Goal: Task Accomplishment & Management: Use online tool/utility

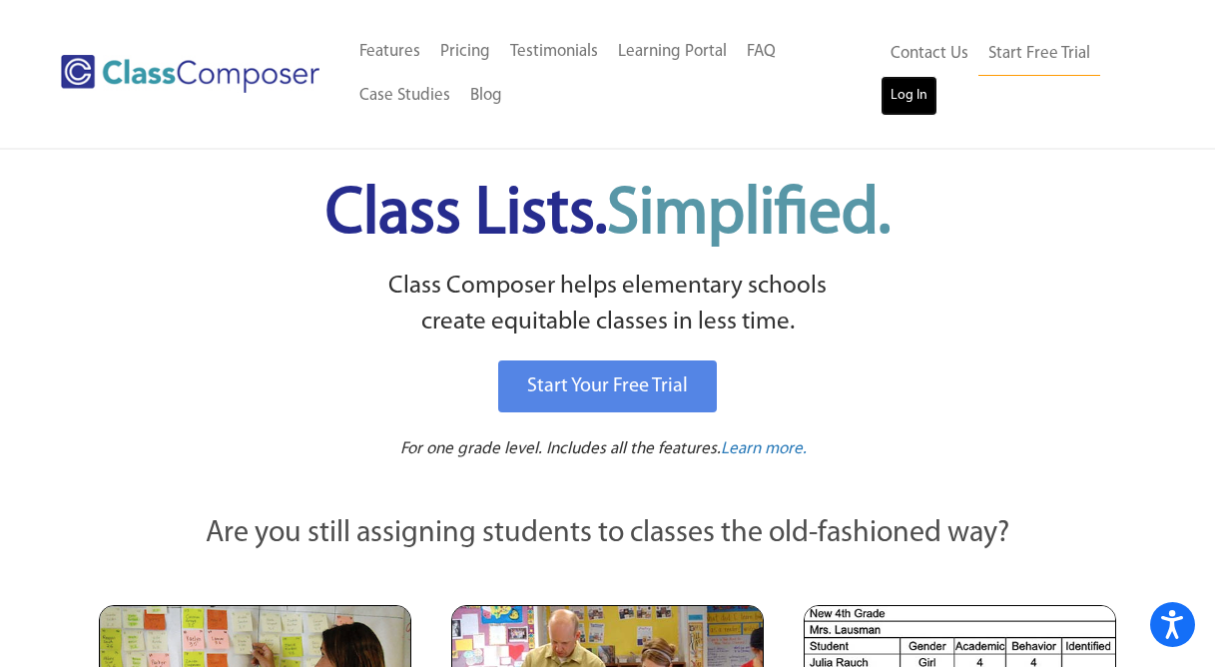
click at [913, 88] on link "Log In" at bounding box center [909, 96] width 57 height 40
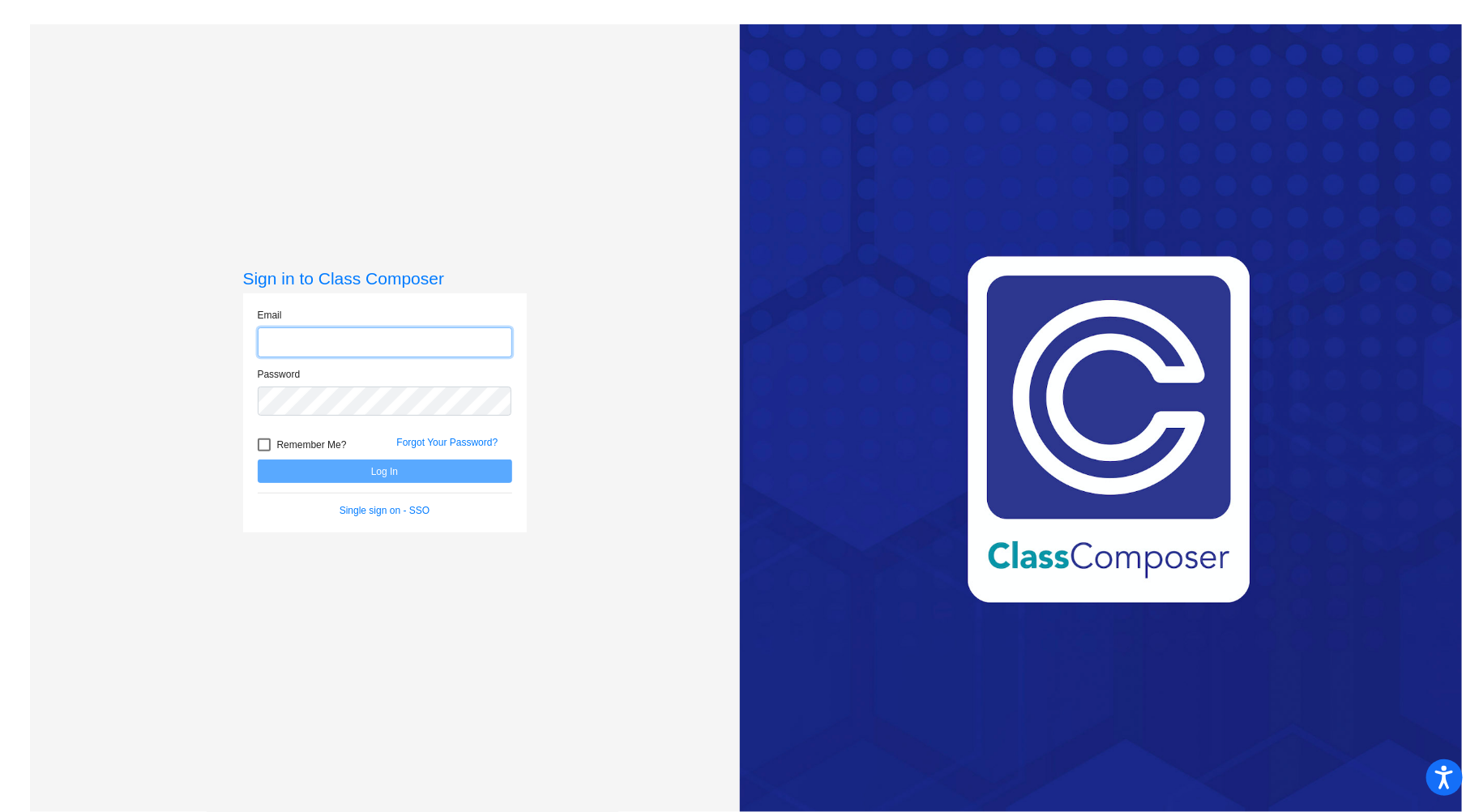
type input "colettal@harrisontwp.k12.nj.us"
click at [470, 470] on button "Log In" at bounding box center [385, 470] width 255 height 24
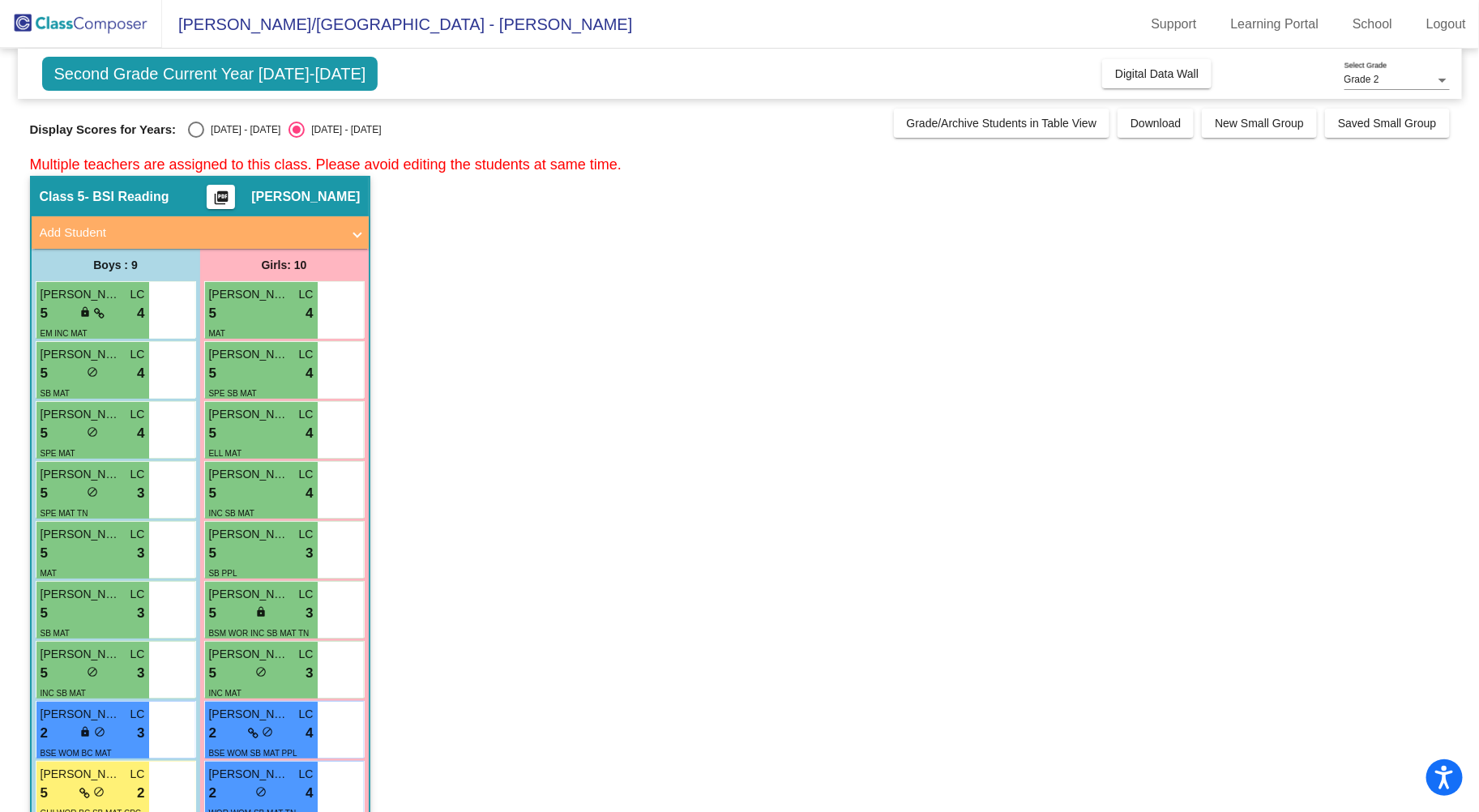
scroll to position [93, 0]
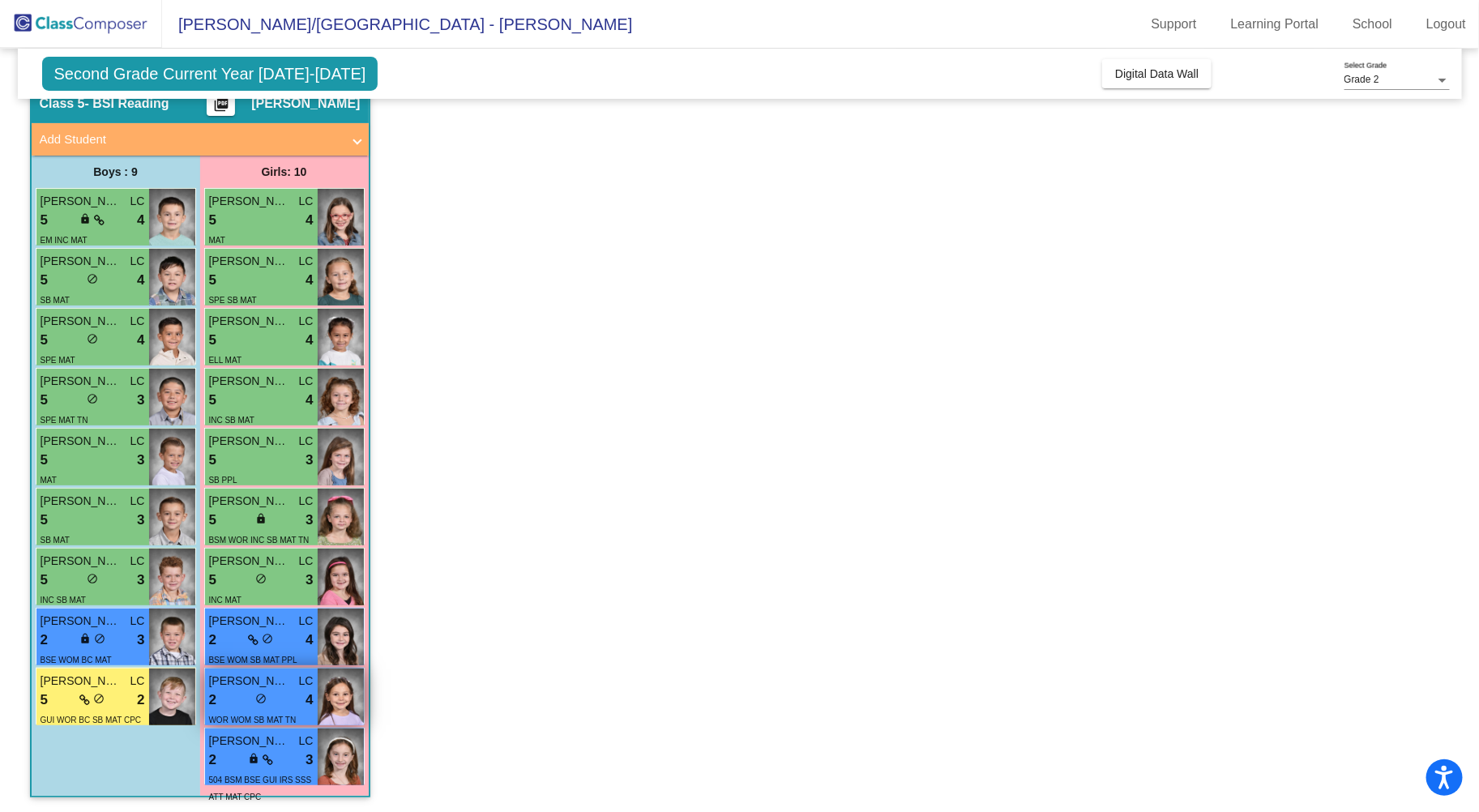
click at [263, 702] on span "do_not_disturb_alt" at bounding box center [261, 698] width 11 height 11
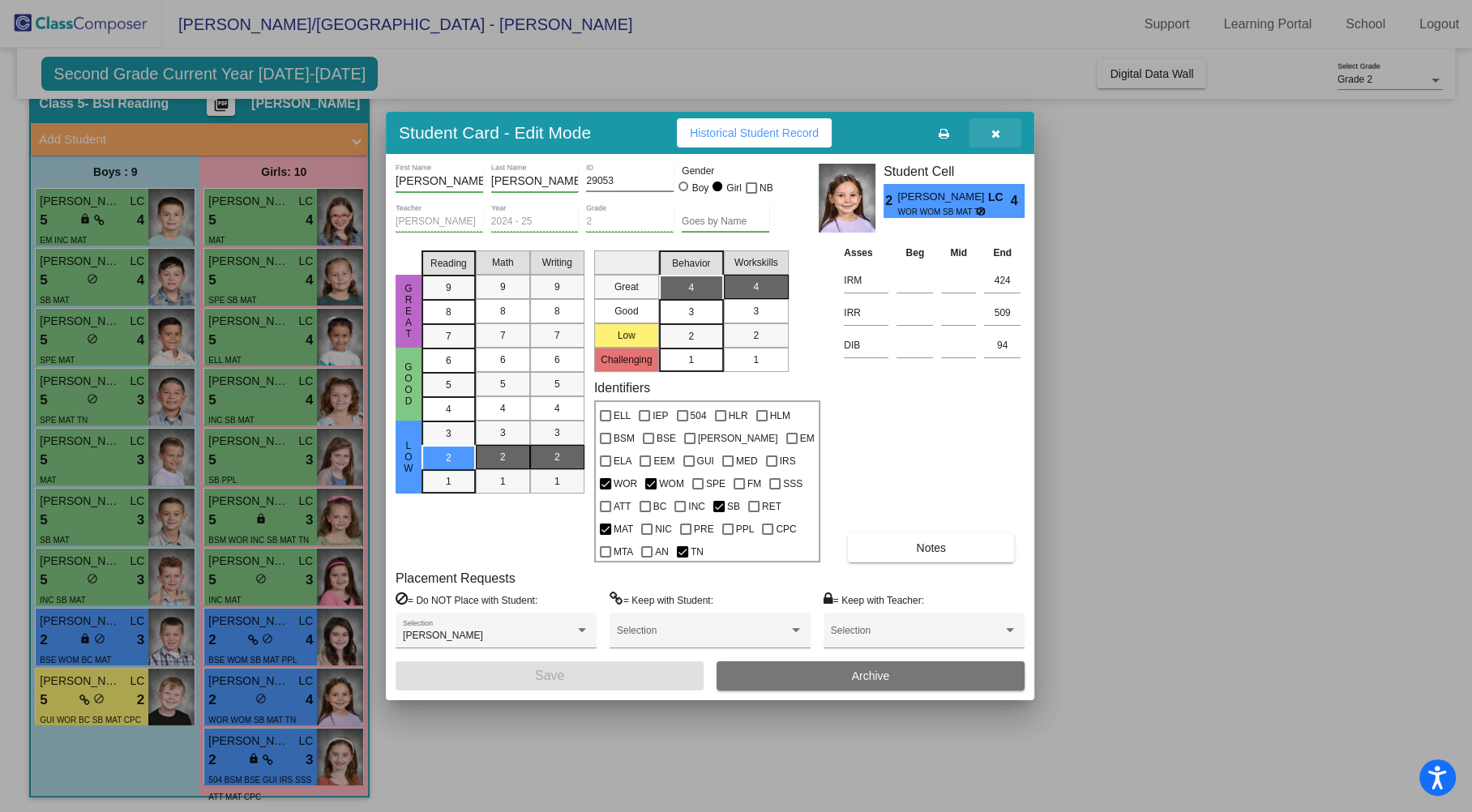
click at [993, 145] on button "button" at bounding box center [995, 133] width 52 height 29
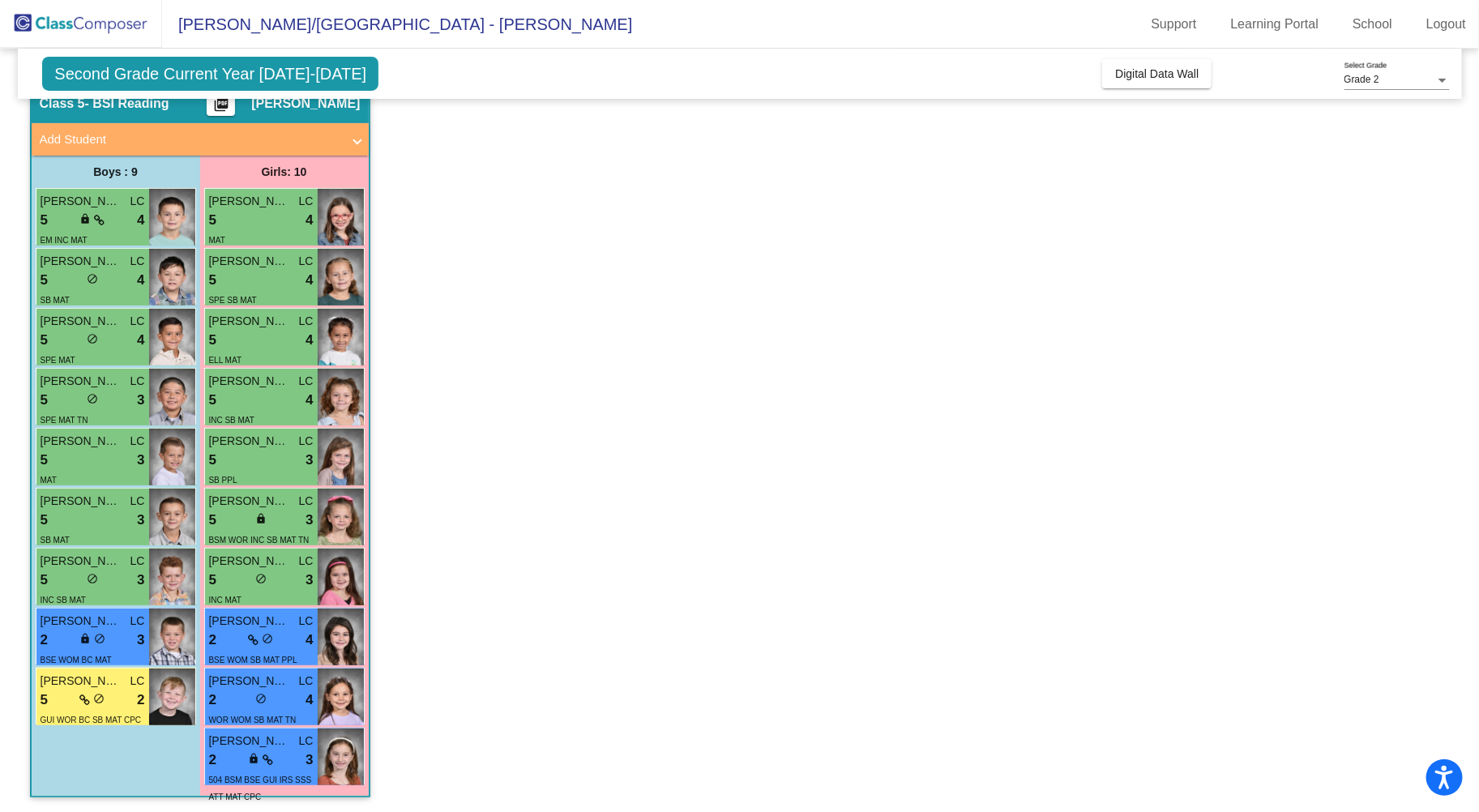
click at [763, 146] on app-classroom "Class 5 - BSI Reading picture_as_pdf Lindsay Coletta Add Student First Name Las…" at bounding box center [740, 448] width 1420 height 731
